Goal: Task Accomplishment & Management: Manage account settings

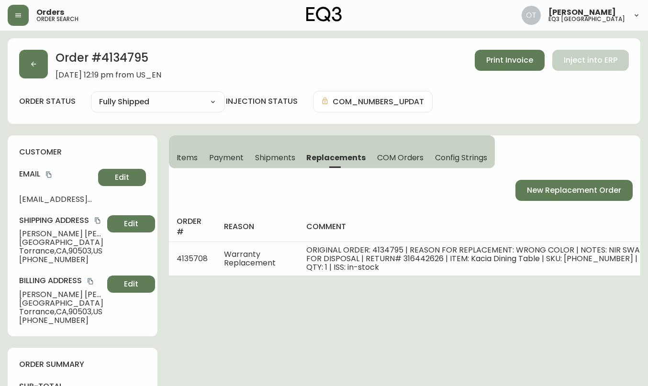
select select "FULLY_SHIPPED"
click at [33, 73] on button "button" at bounding box center [33, 64] width 29 height 29
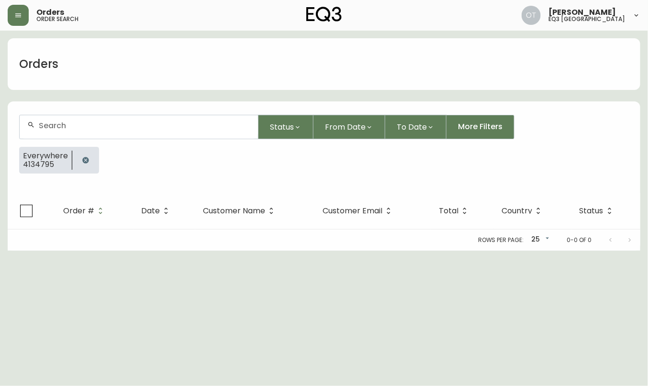
click at [31, 69] on h1 "Orders" at bounding box center [38, 64] width 39 height 16
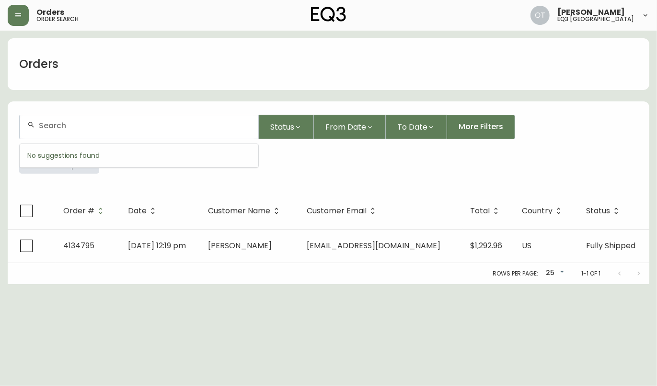
click at [53, 129] on input "text" at bounding box center [145, 125] width 212 height 9
paste input "4134795"
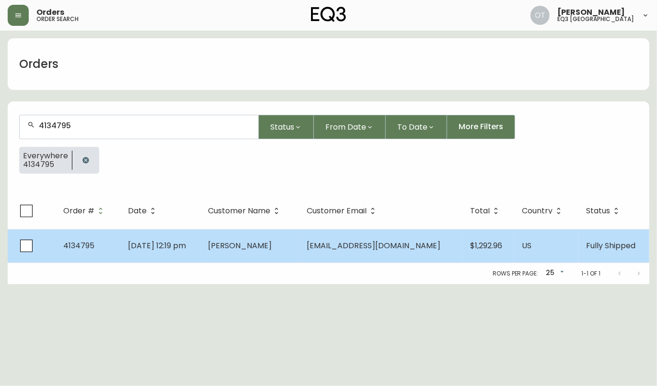
type input "4134795"
click at [71, 246] on span "4134795" at bounding box center [78, 245] width 31 height 11
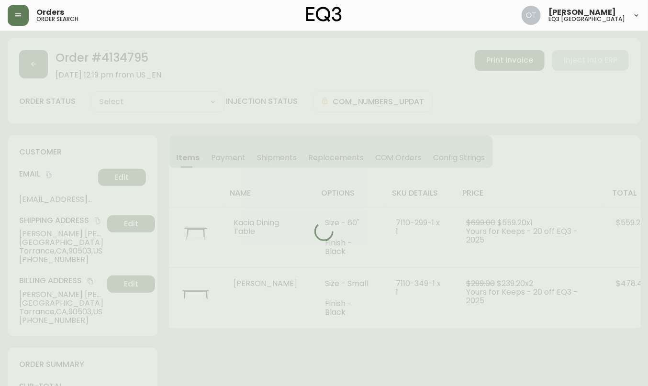
type input "Fully Shipped"
select select "FULLY_SHIPPED"
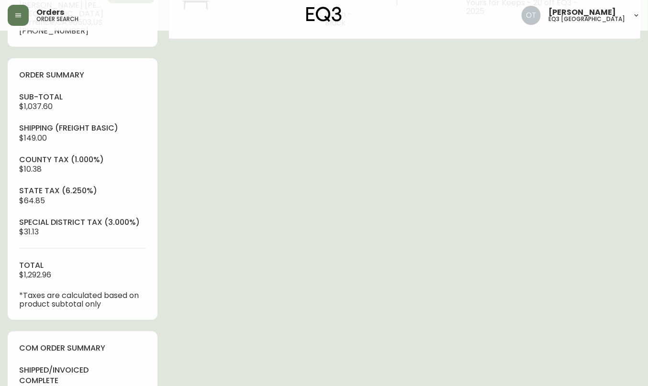
scroll to position [263, 0]
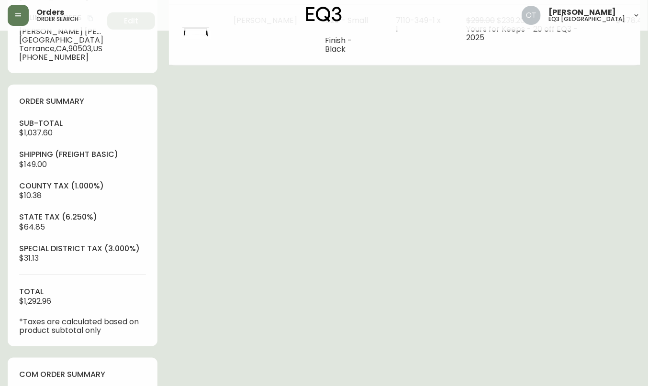
click at [113, 107] on h4 "order summary" at bounding box center [82, 101] width 127 height 11
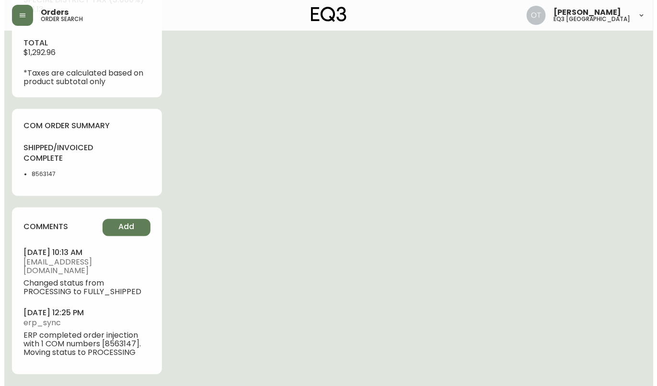
scroll to position [527, 0]
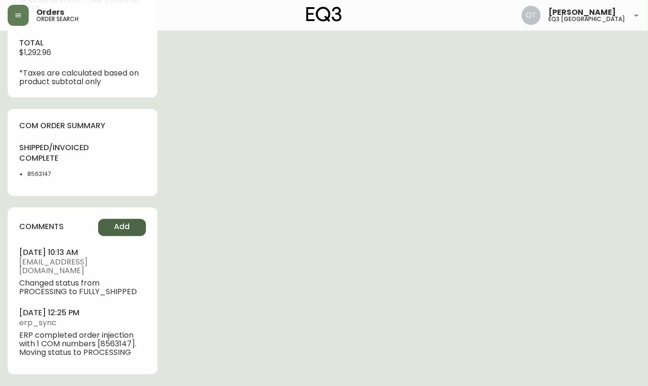
click at [127, 233] on span "Add" at bounding box center [122, 227] width 16 height 11
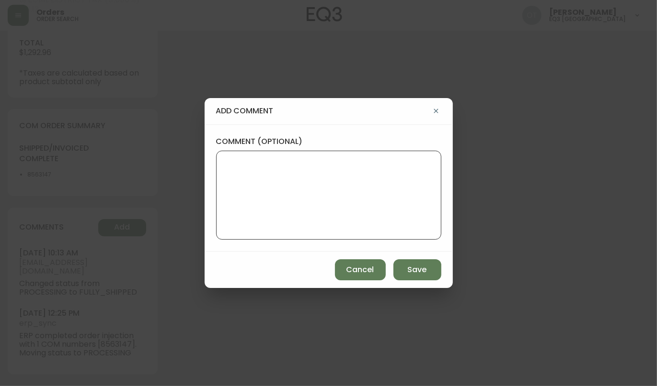
click at [274, 176] on textarea "comment (optional)" at bounding box center [328, 195] width 209 height 77
paste textarea "Ticket #840929 REPLACEMENT PO: 4135708 *COM will be available in AS400 and in t…"
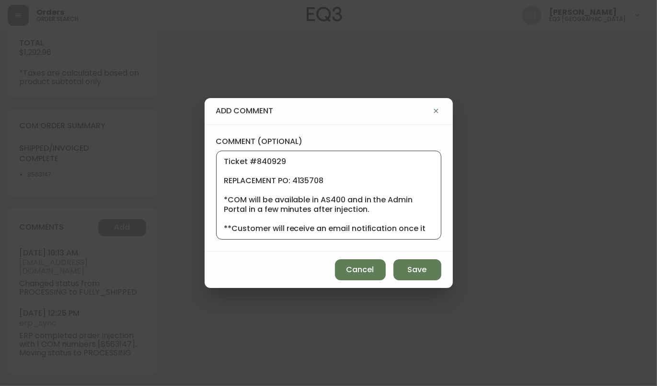
scroll to position [182, 0]
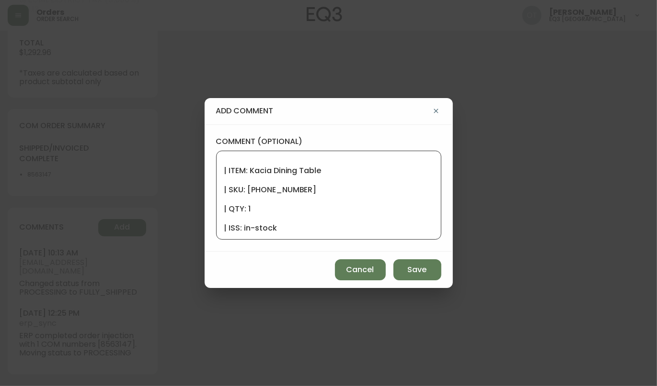
click at [240, 211] on textarea "Ticket #840929 REPLACEMENT PO: 4135708 *COM will be available in AS400 and in t…" at bounding box center [328, 195] width 209 height 77
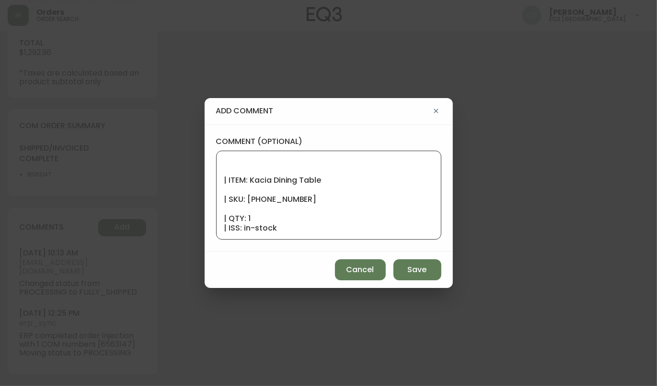
scroll to position [172, 0]
click at [232, 201] on textarea "Ticket #840929 REPLACEMENT PO: 4135708 *COM will be available in AS400 and in t…" at bounding box center [328, 195] width 209 height 77
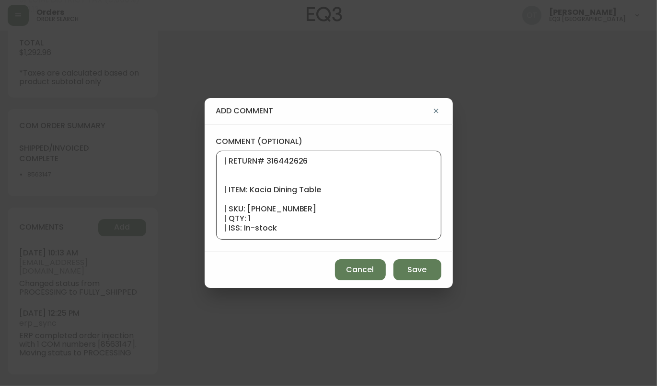
scroll to position [163, 0]
click at [231, 188] on textarea "Ticket #840929 REPLACEMENT PO: 4135708 *COM will be available in AS400 and in t…" at bounding box center [328, 195] width 209 height 77
click at [225, 177] on textarea "Ticket #840929 REPLACEMENT PO: 4135708 *COM will be available in AS400 and in t…" at bounding box center [328, 195] width 209 height 77
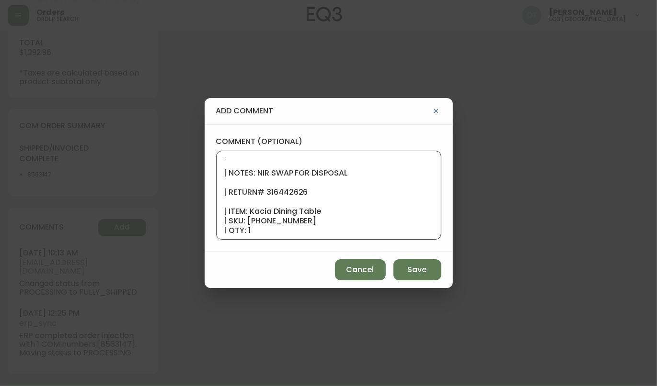
click at [245, 180] on textarea "Ticket #840929 REPLACEMENT PO: 4135708 *COM will be available in AS400 and in t…" at bounding box center [328, 195] width 209 height 77
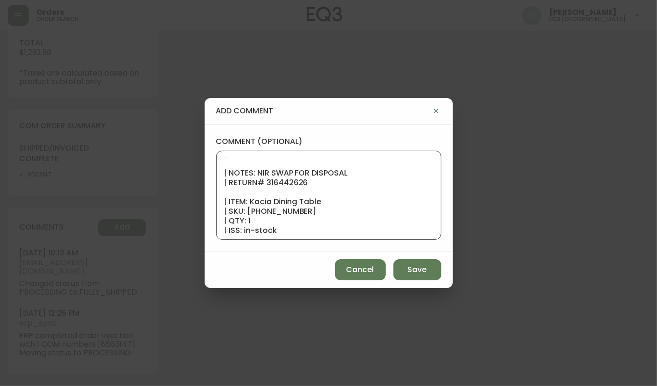
scroll to position [101, 0]
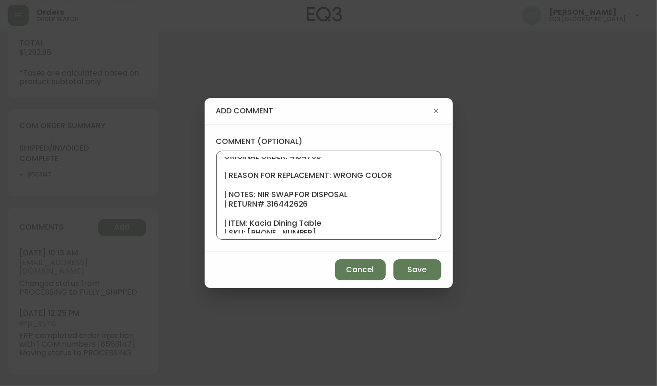
click at [305, 183] on textarea "Ticket #840929 REPLACEMENT PO: 4135708 *COM will be available in AS400 and in t…" at bounding box center [328, 195] width 209 height 77
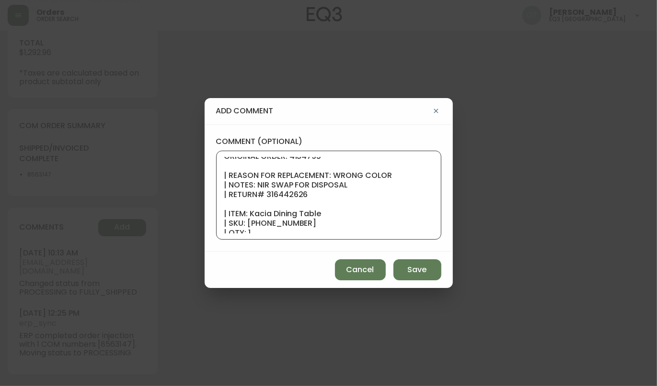
scroll to position [80, 0]
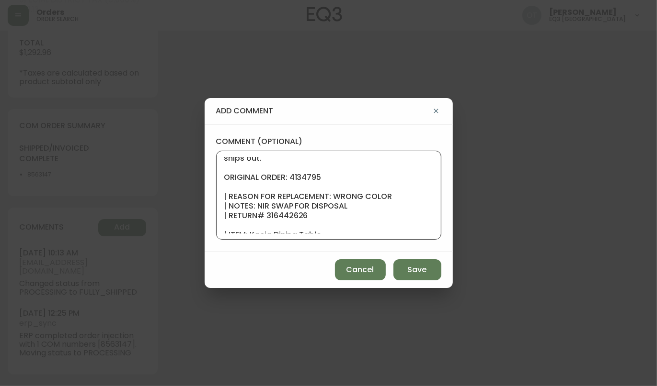
click at [261, 187] on textarea "Ticket #840929 REPLACEMENT PO: 4135708 *COM will be available in AS400 and in t…" at bounding box center [328, 195] width 209 height 77
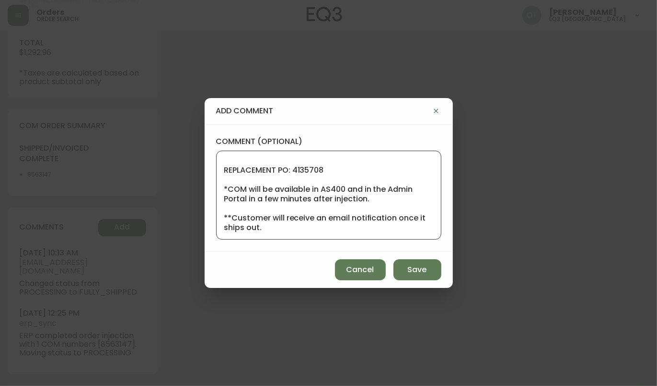
scroll to position [0, 0]
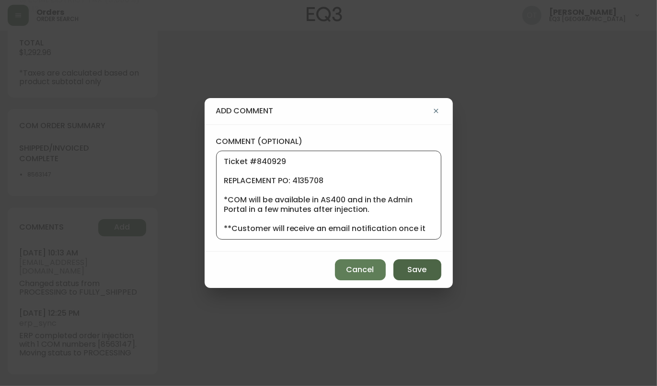
type textarea "Ticket #840929 REPLACEMENT PO: 4135708 *COM will be available in AS400 and in t…"
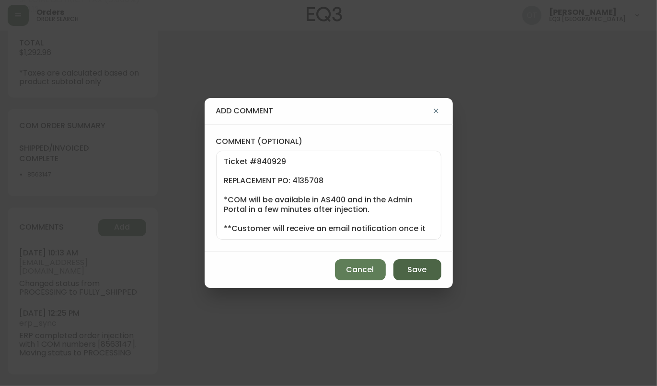
click at [416, 267] on span "Save" at bounding box center [417, 270] width 19 height 11
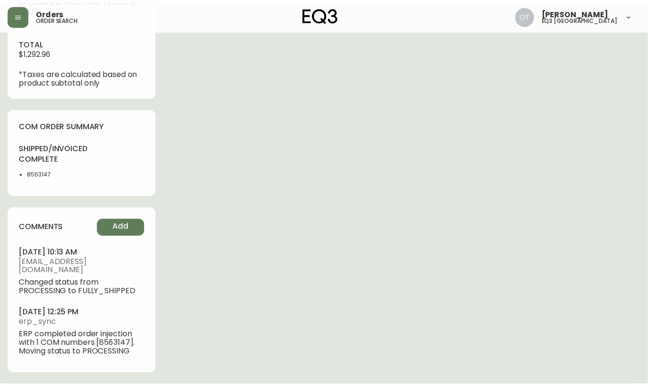
scroll to position [516, 0]
